Goal: Information Seeking & Learning: Learn about a topic

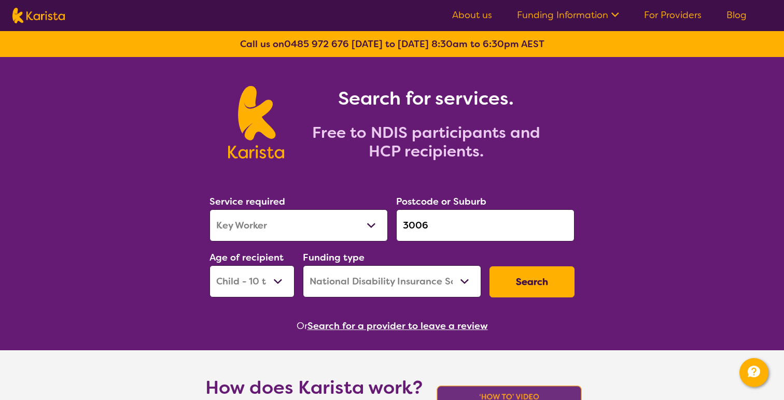
select select "Key Worker"
select select "CH"
select select "NDIS"
click at [354, 278] on select "Home Care Package (HCP) National Disability Insurance Scheme (NDIS) I don't know" at bounding box center [392, 282] width 178 height 32
click at [303, 266] on select "Home Care Package (HCP) National Disability Insurance Scheme (NDIS) I don't know" at bounding box center [392, 282] width 178 height 32
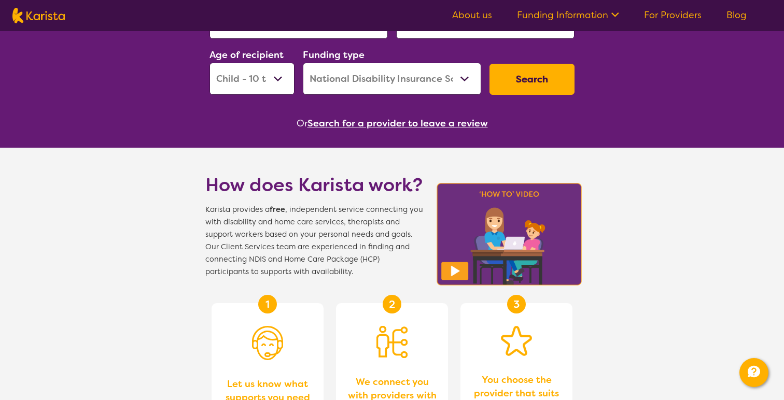
scroll to position [241, 0]
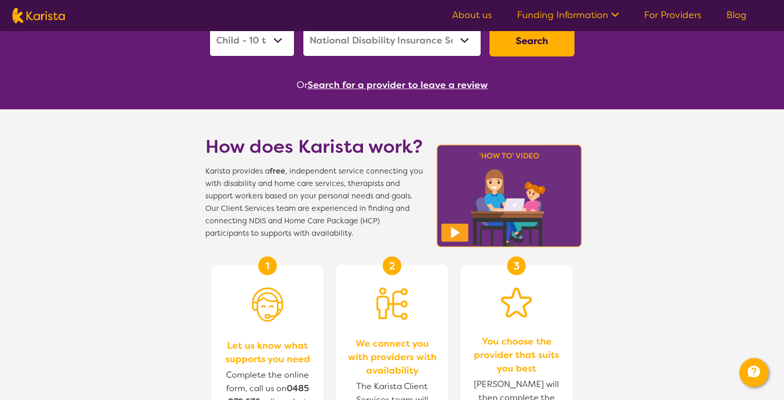
click at [553, 20] on link "Funding Information" at bounding box center [568, 15] width 102 height 12
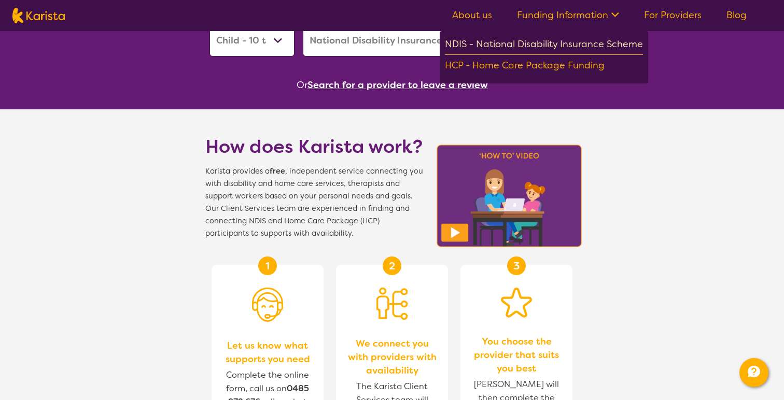
click at [549, 39] on div "NDIS - National Disability Insurance Scheme" at bounding box center [544, 45] width 198 height 19
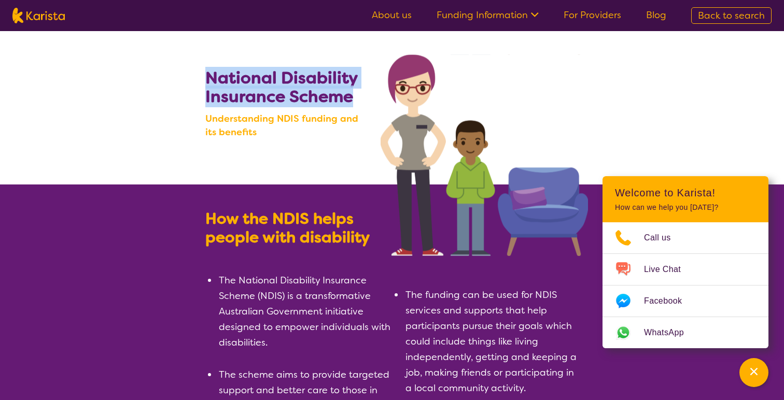
drag, startPoint x: 208, startPoint y: 76, endPoint x: 354, endPoint y: 94, distance: 146.9
click at [354, 94] on h2 "National Disability Insurance Scheme" at bounding box center [287, 86] width 165 height 37
copy b "National Disability Insurance Scheme"
